Goal: Task Accomplishment & Management: Manage account settings

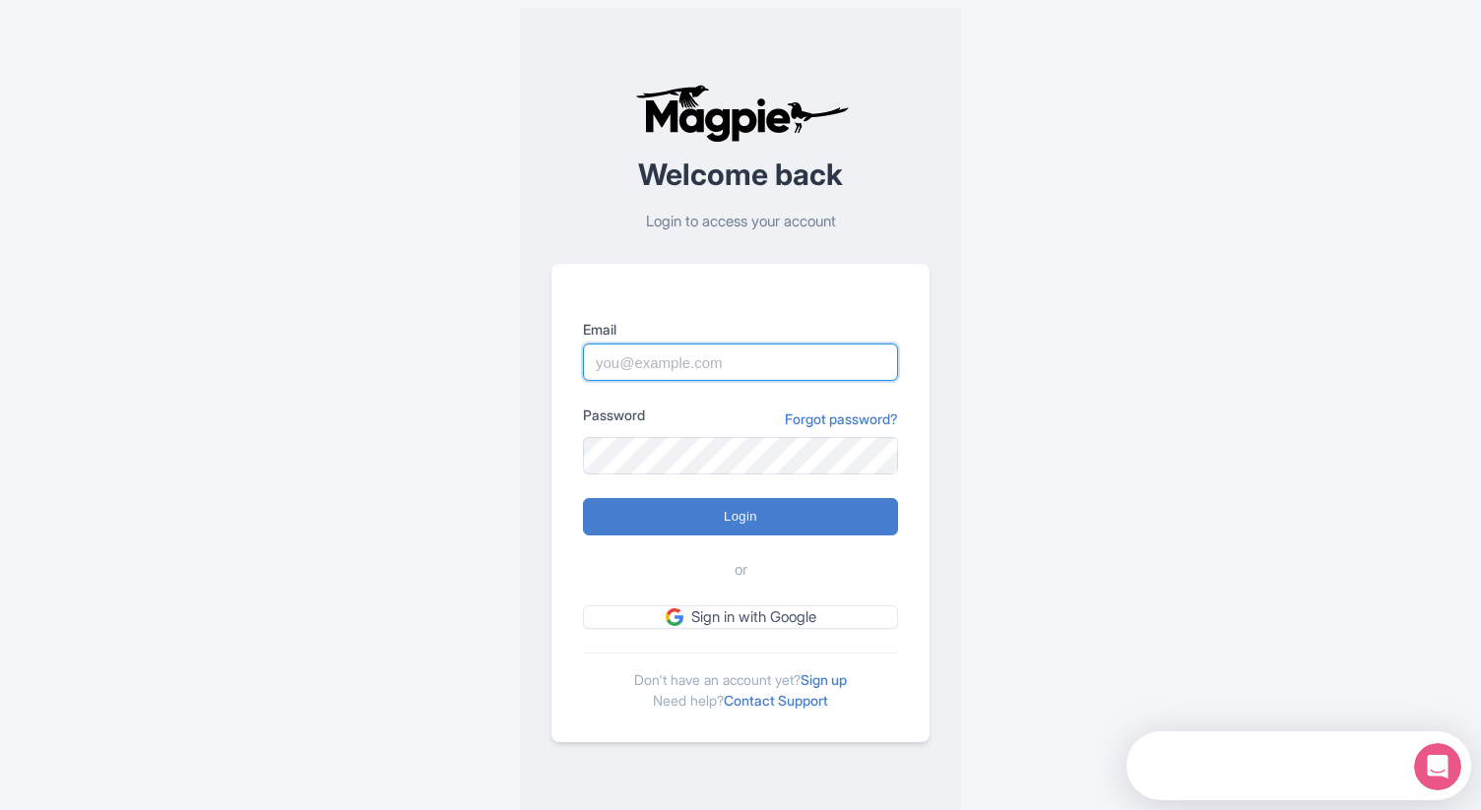
click at [707, 359] on input "Email" at bounding box center [740, 362] width 315 height 37
paste input "[EMAIL_ADDRESS][DOMAIN_NAME]"
type input "[EMAIL_ADDRESS][DOMAIN_NAME]"
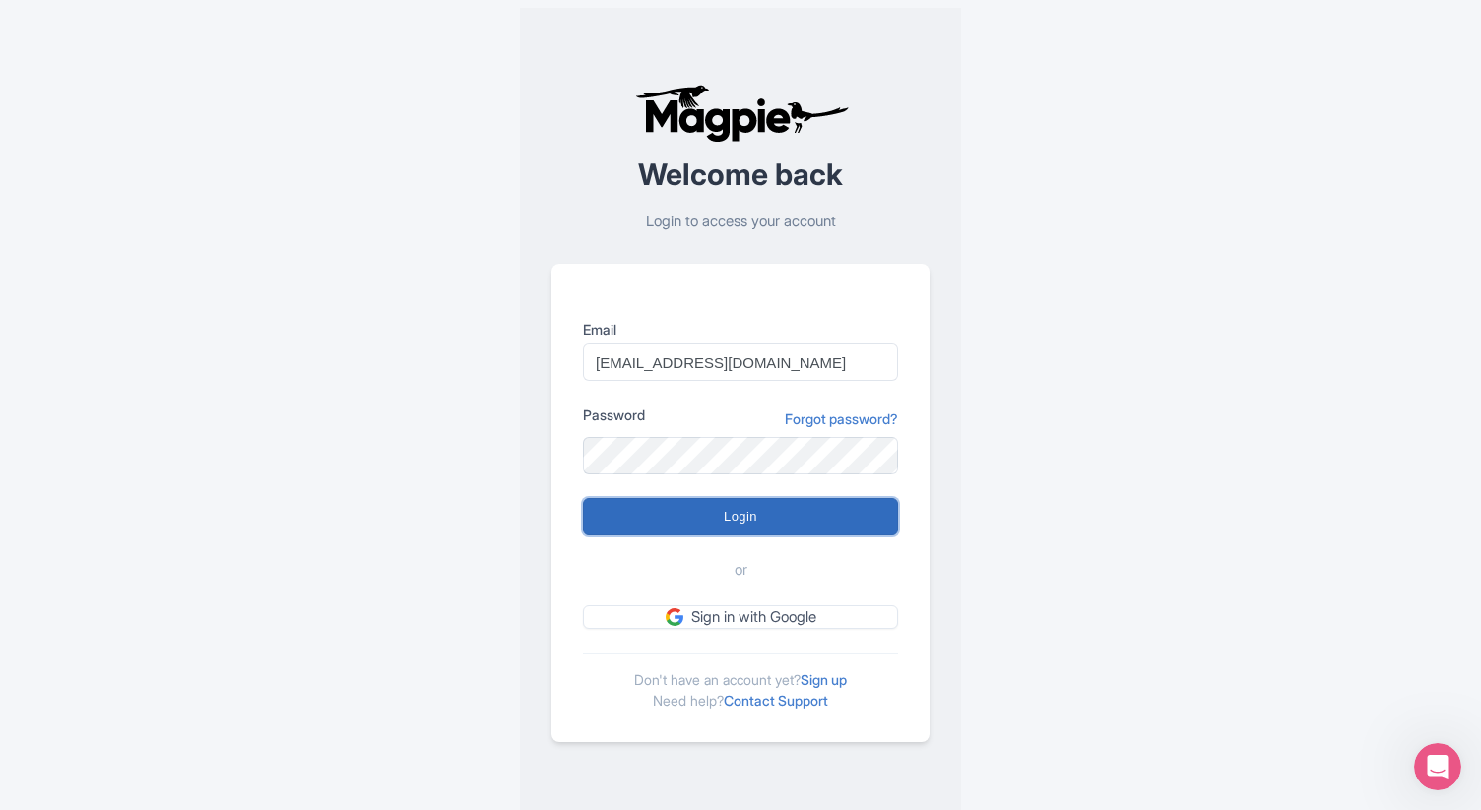
click at [679, 524] on input "Login" at bounding box center [740, 516] width 315 height 37
type input "Logging in..."
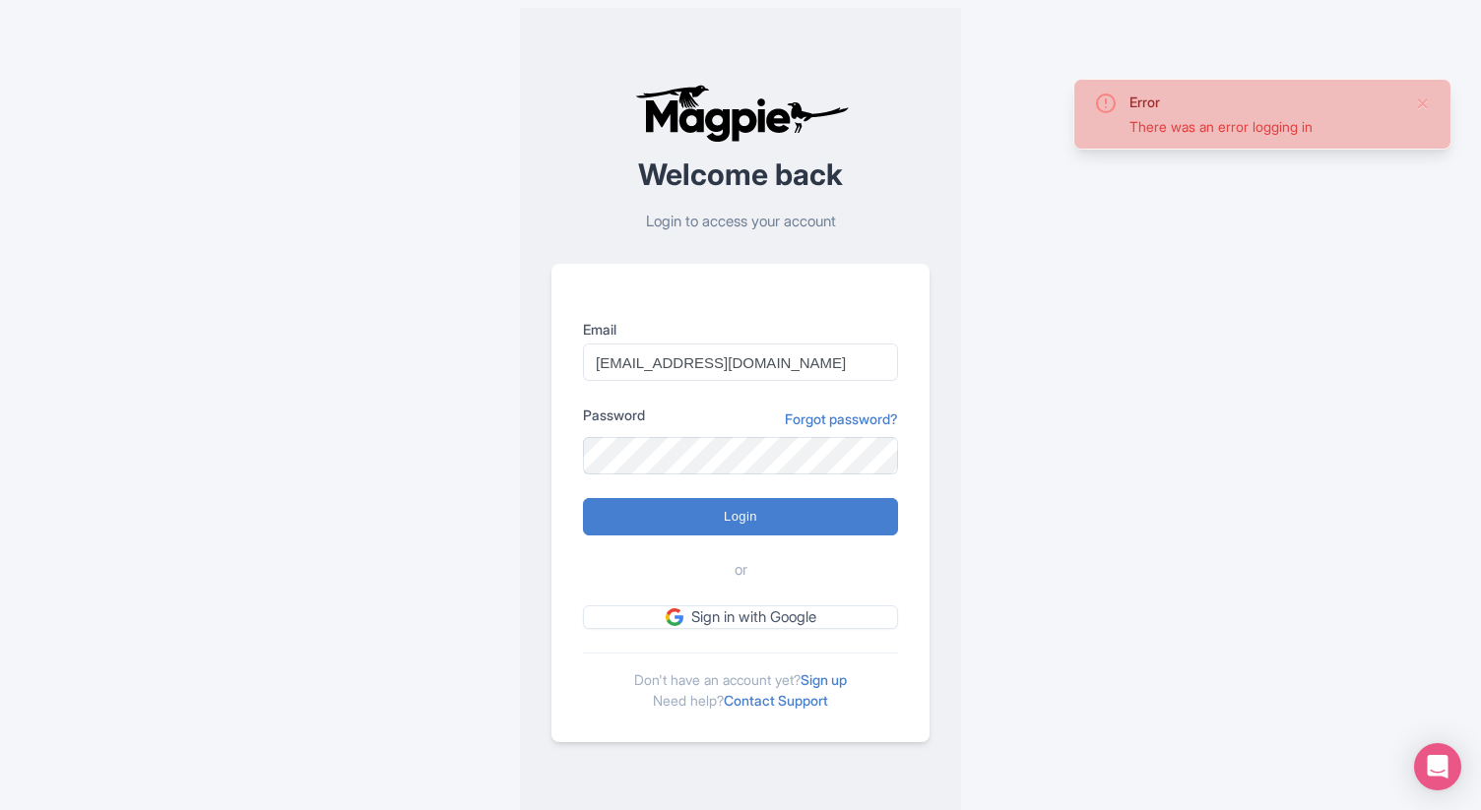
click at [809, 312] on div "Email [EMAIL_ADDRESS][DOMAIN_NAME] Password Forgot password? Login or Sign in w…" at bounding box center [740, 503] width 378 height 479
